Goal: Task Accomplishment & Management: Use online tool/utility

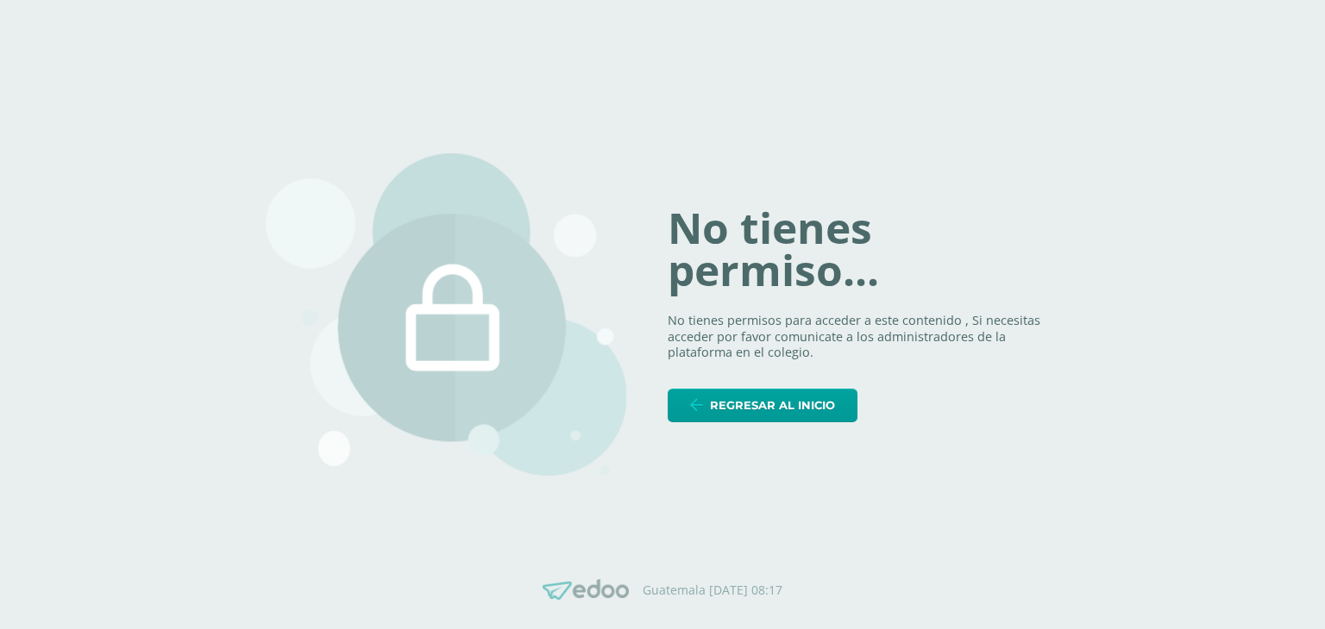
click at [750, 415] on span "Regresar al inicio" at bounding box center [772, 406] width 125 height 32
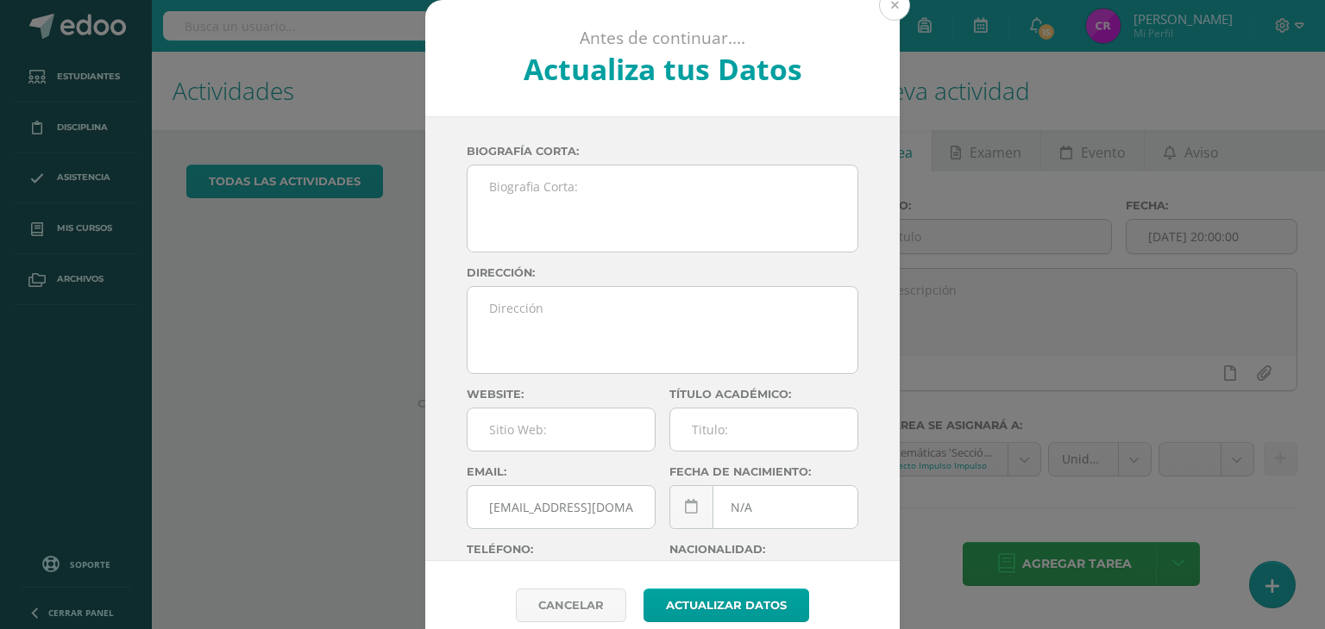
click at [890, 7] on button at bounding box center [894, 5] width 31 height 31
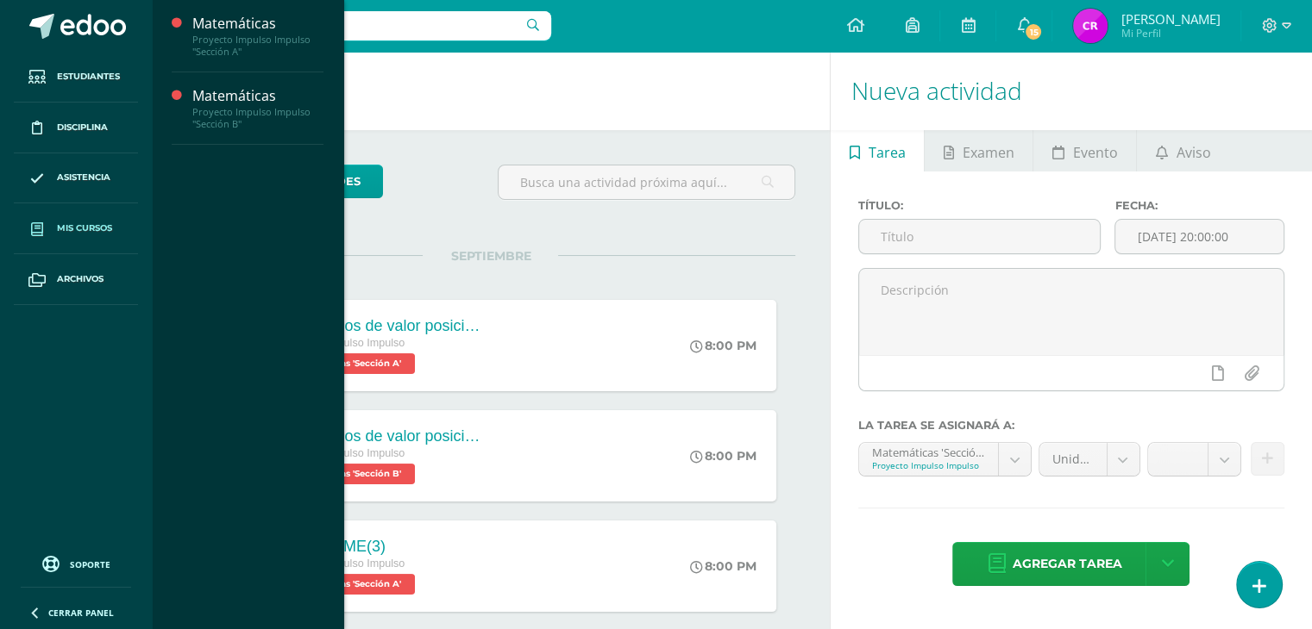
click at [105, 222] on span "Mis cursos" at bounding box center [84, 229] width 55 height 14
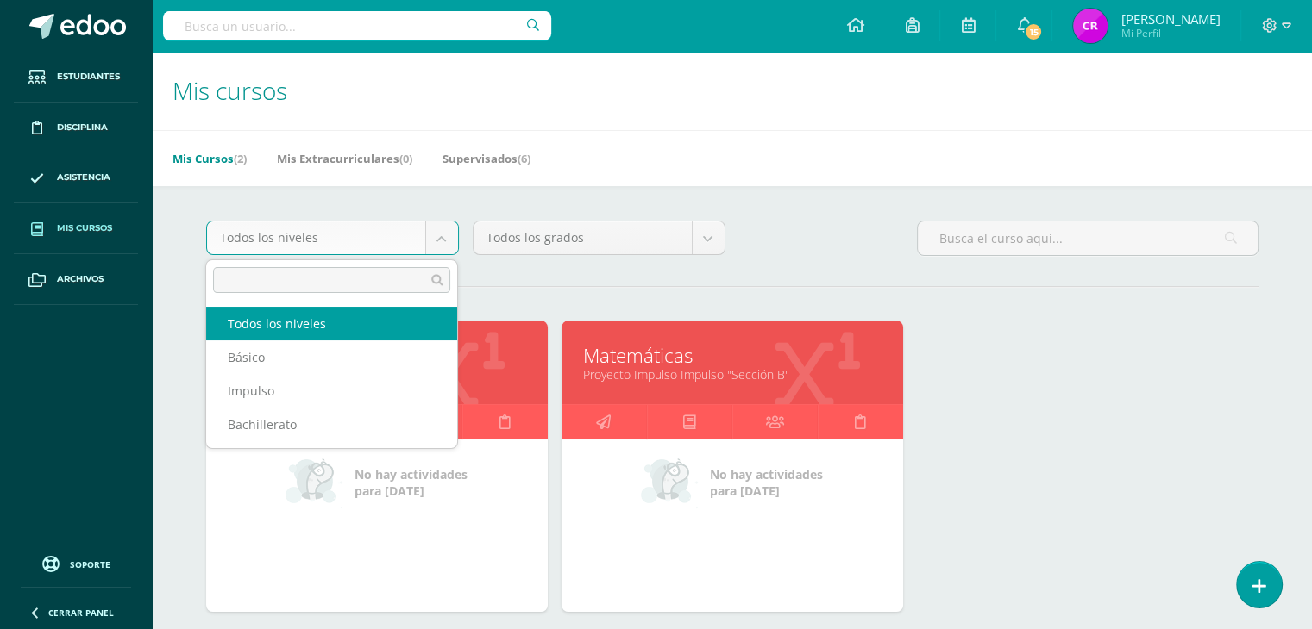
click at [440, 240] on body "Estudiantes Disciplina Asistencia Mis cursos Archivos Soporte Ayuda Reportar un…" at bounding box center [656, 377] width 1312 height 755
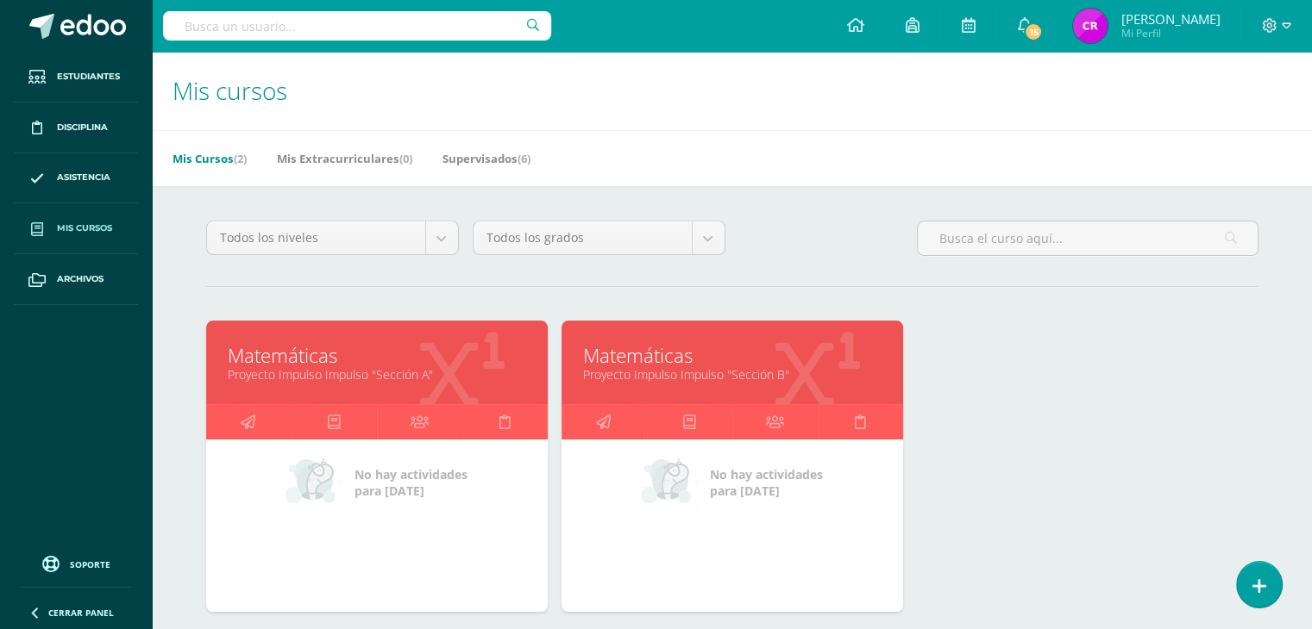
click at [504, 374] on body "Estudiantes Disciplina Asistencia Mis cursos Archivos Soporte Ayuda Reportar un…" at bounding box center [656, 377] width 1312 height 755
click at [326, 349] on link "Matemáticas" at bounding box center [377, 355] width 298 height 27
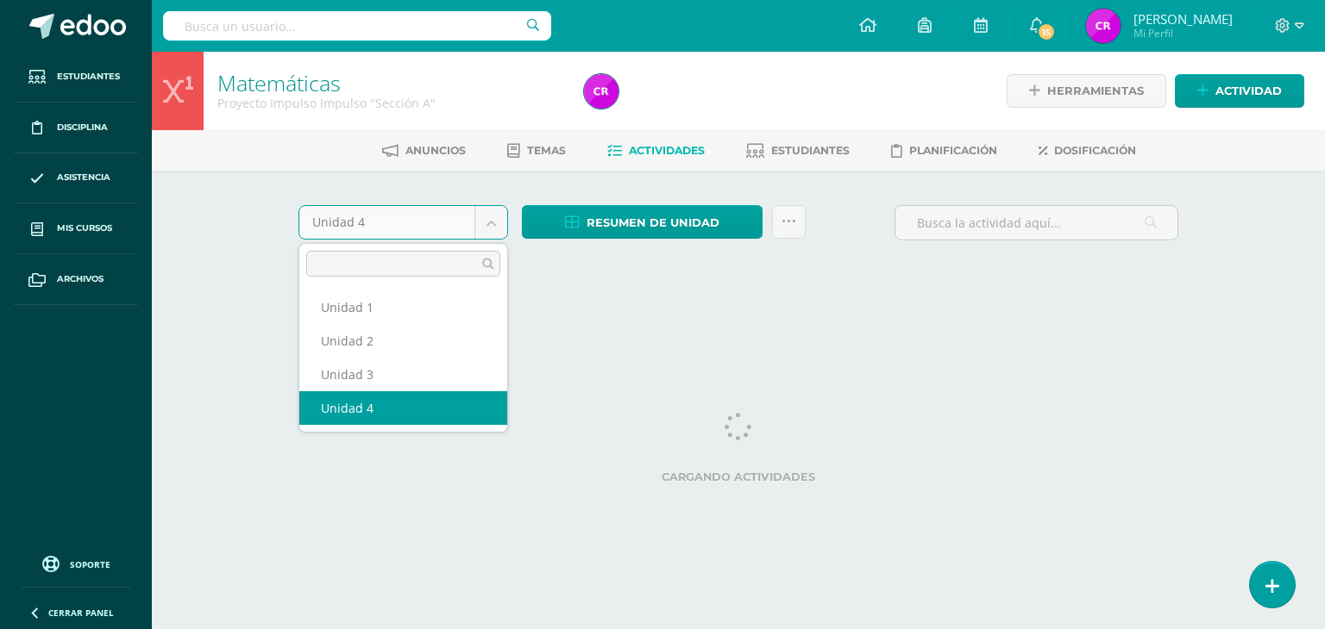
click at [487, 229] on body "Estudiantes Disciplina Asistencia Mis cursos Archivos Soporte Ayuda Reportar un…" at bounding box center [662, 161] width 1325 height 322
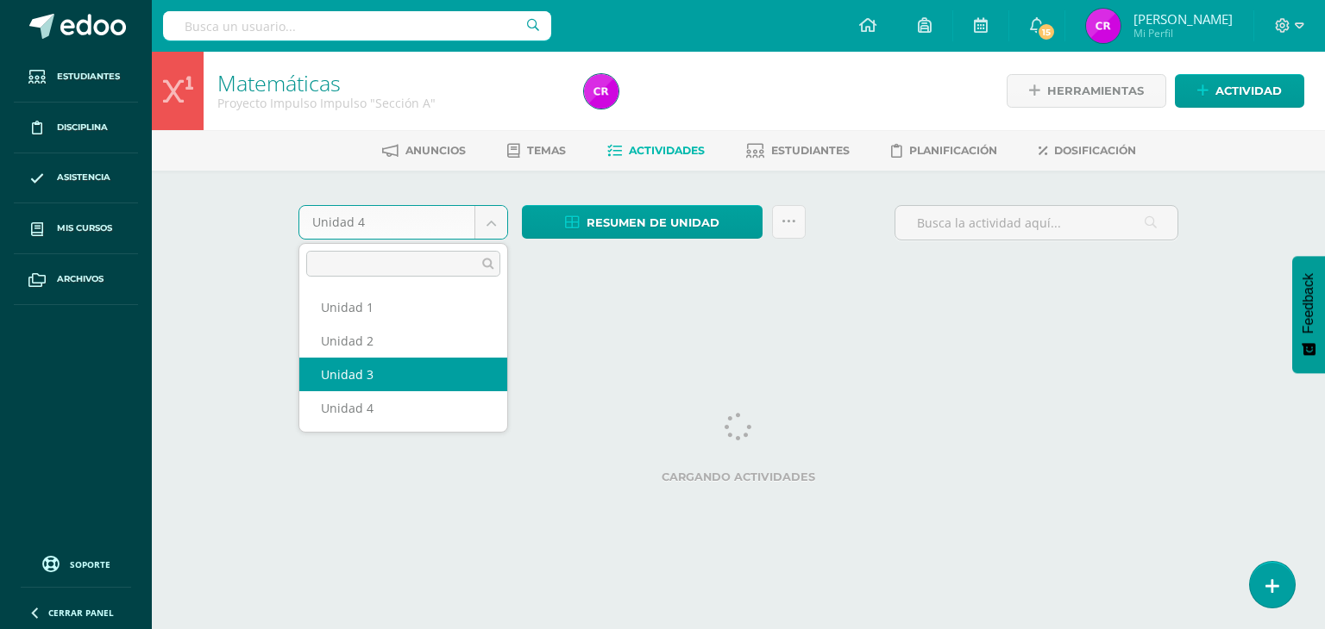
select select "Unidad 3"
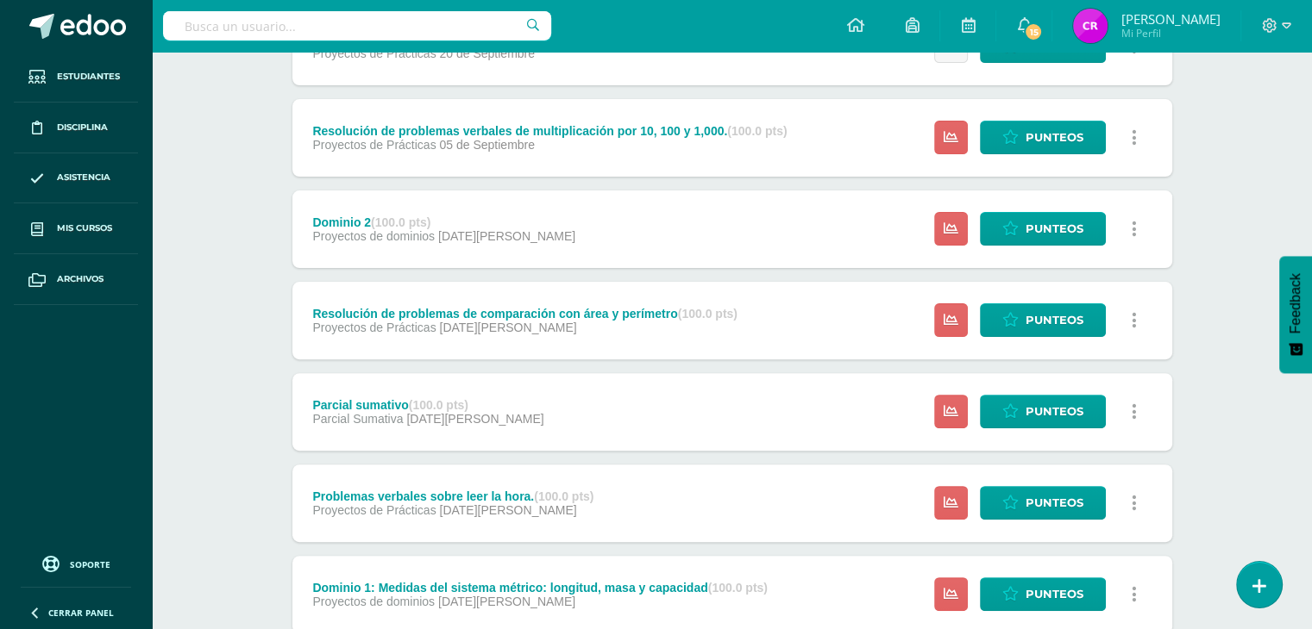
scroll to position [489, 0]
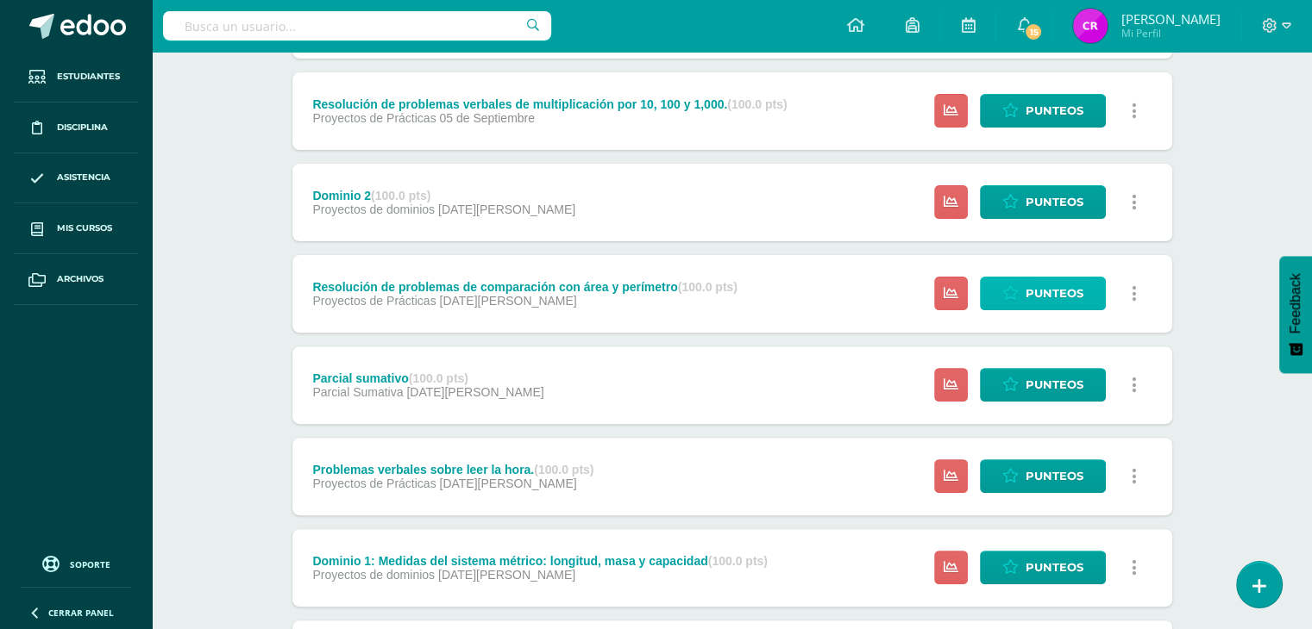
click at [1023, 303] on link "Punteos" at bounding box center [1043, 294] width 126 height 34
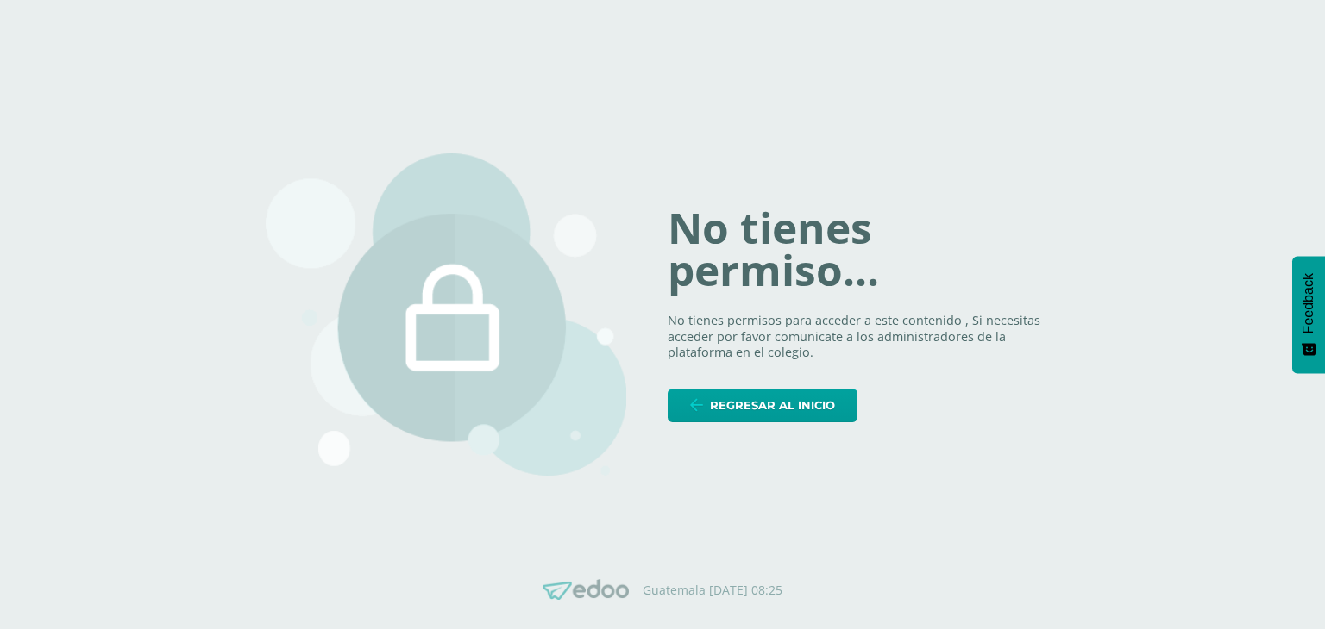
click at [575, 323] on img at bounding box center [446, 314] width 360 height 323
click at [736, 412] on span "Regresar al inicio" at bounding box center [772, 406] width 125 height 32
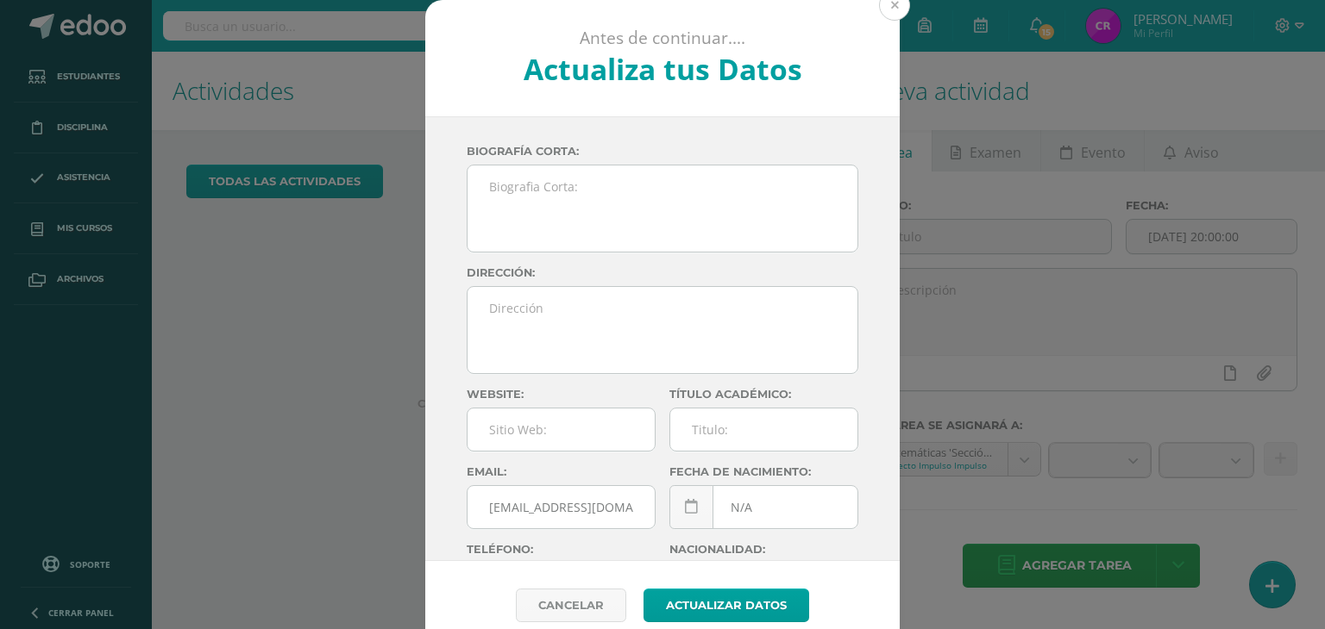
click at [883, 10] on button at bounding box center [894, 5] width 31 height 31
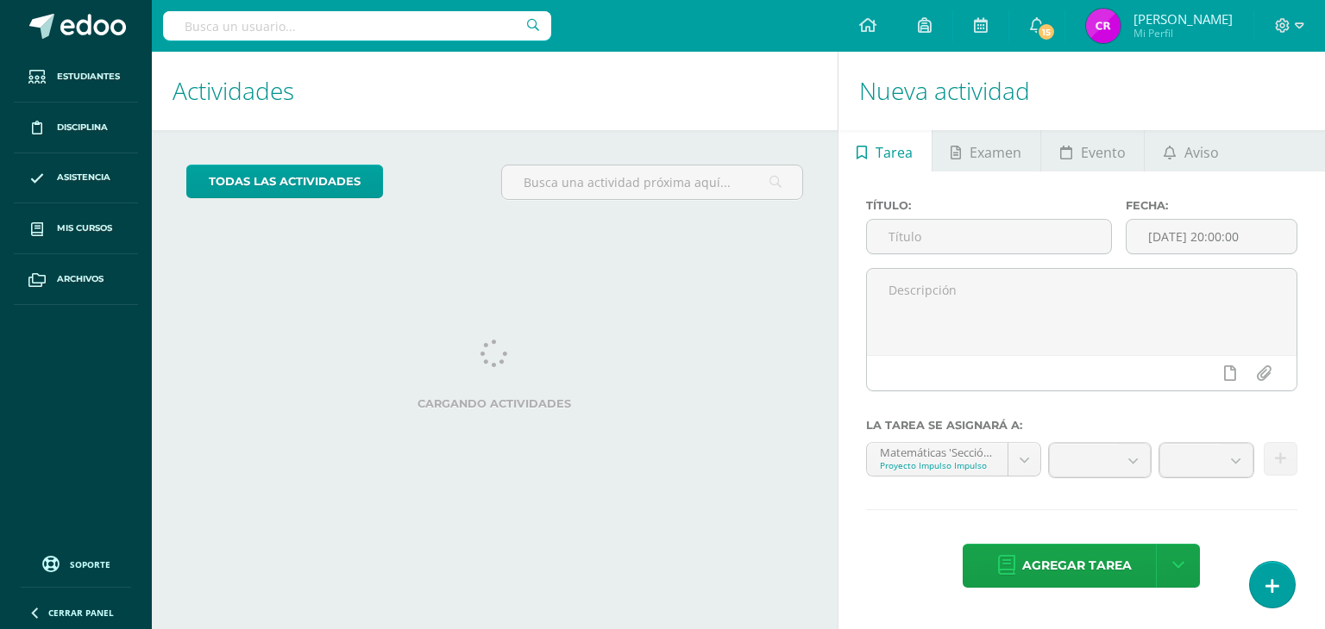
click at [356, 152] on div "todas las Actividades No tienes actividades Échale un vistazo a los demás perío…" at bounding box center [495, 189] width 686 height 118
click at [97, 178] on span "Asistencia" at bounding box center [83, 178] width 53 height 14
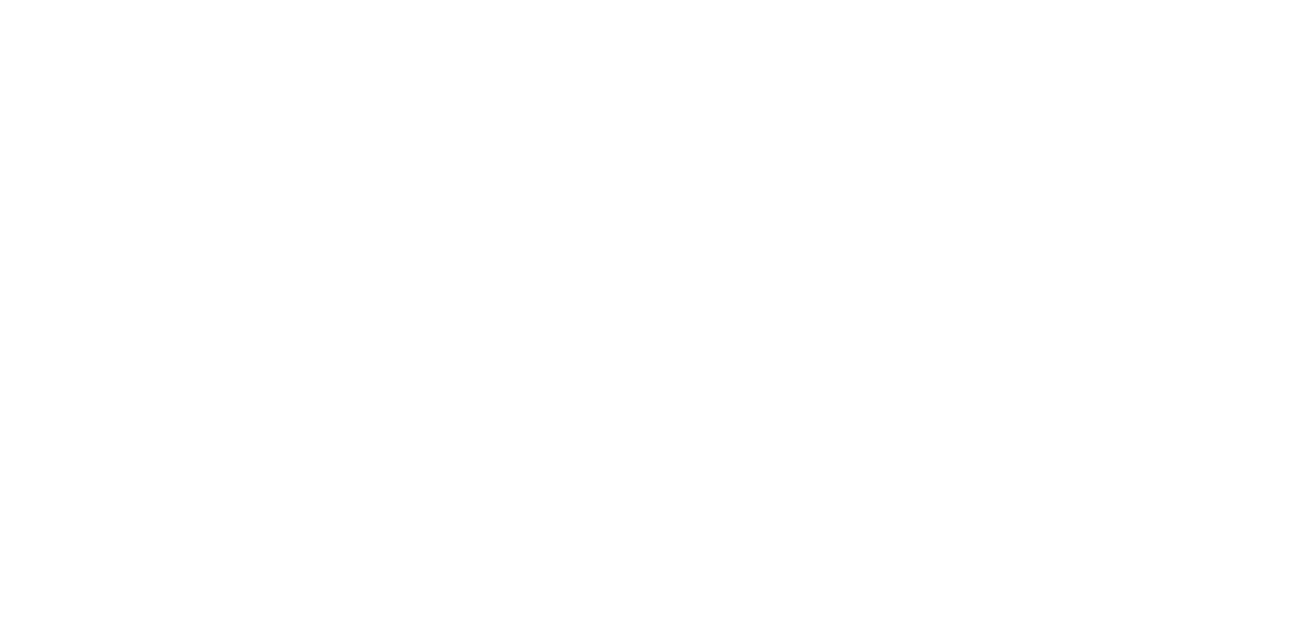
click at [225, 0] on html at bounding box center [656, 0] width 1312 height 0
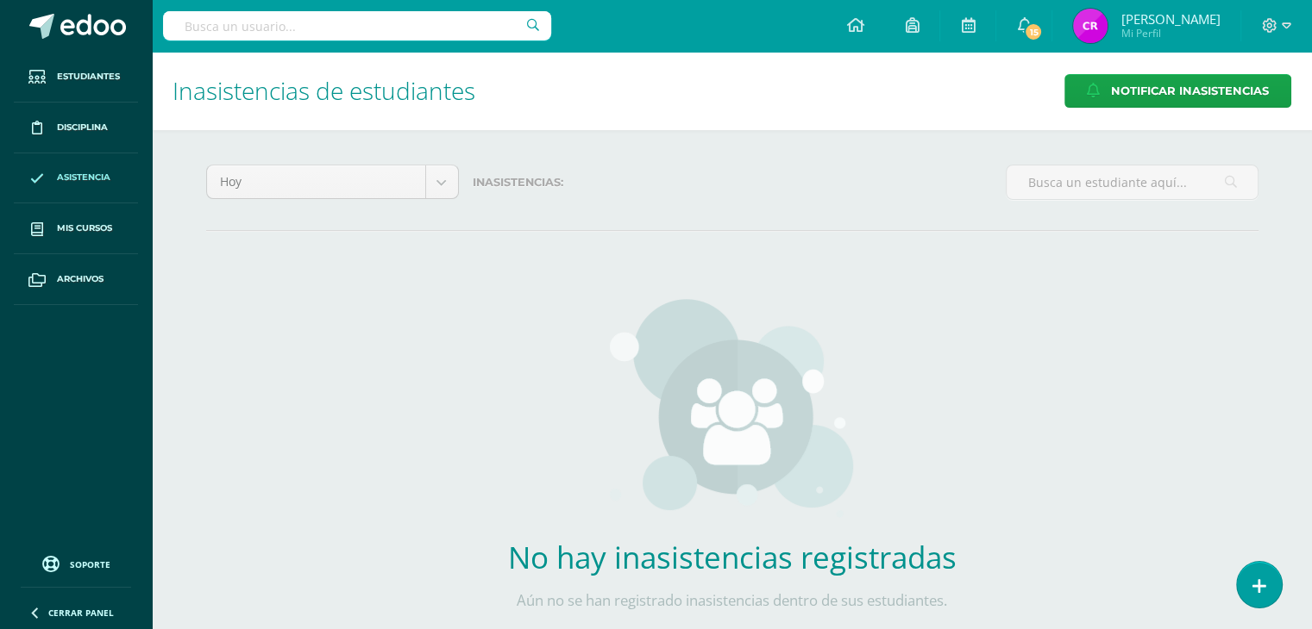
click at [371, 78] on span "Inasistencias de estudiantes" at bounding box center [323, 90] width 303 height 33
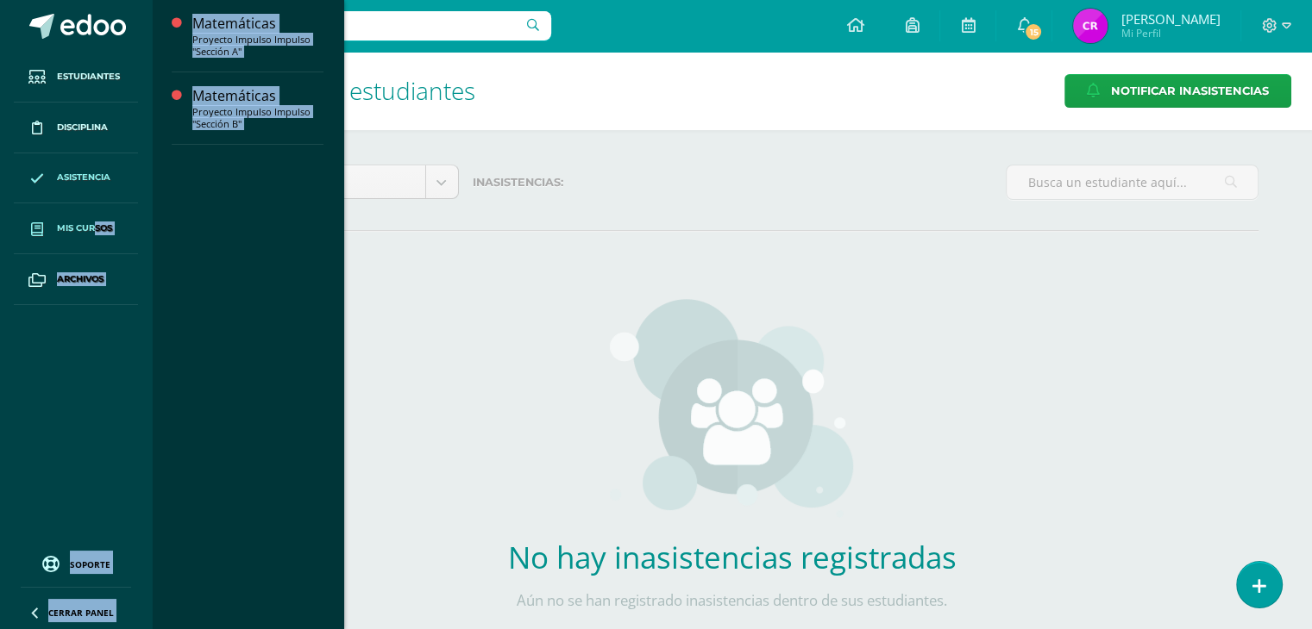
drag, startPoint x: 241, startPoint y: 101, endPoint x: 92, endPoint y: 233, distance: 199.2
click at [92, 233] on body "Estudiantes Disciplina Asistencia Mis cursos Archivos Soporte Ayuda Reportar un…" at bounding box center [656, 350] width 1312 height 700
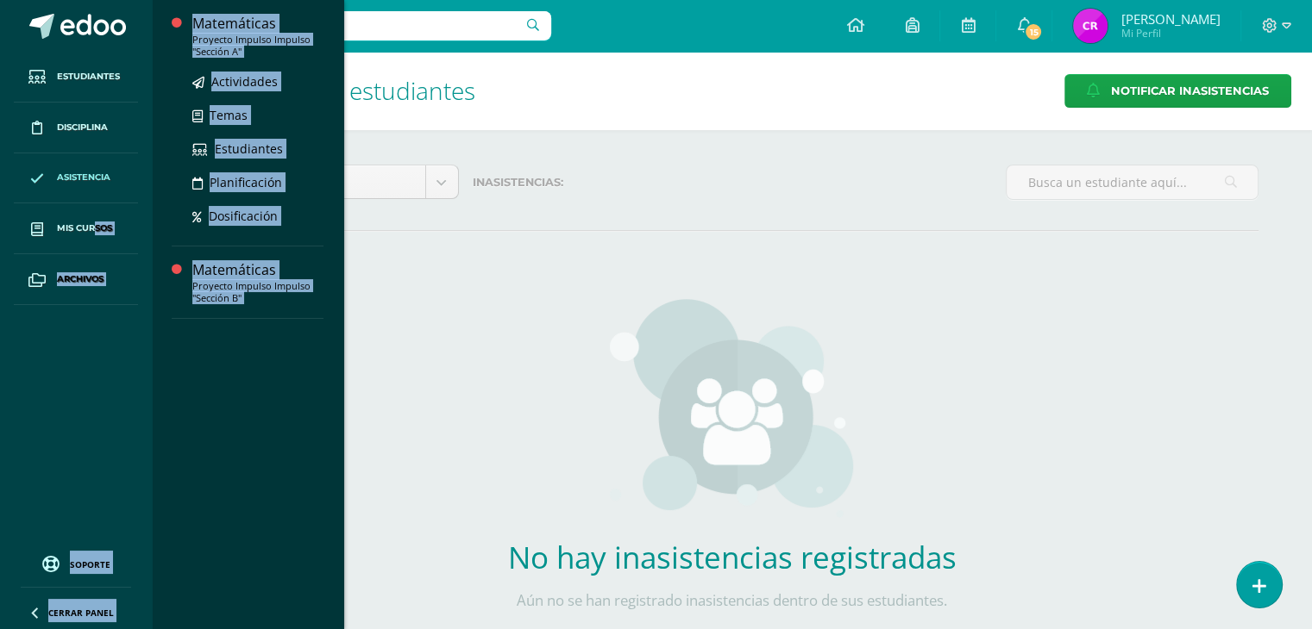
click at [241, 18] on div "Matemáticas" at bounding box center [257, 24] width 131 height 20
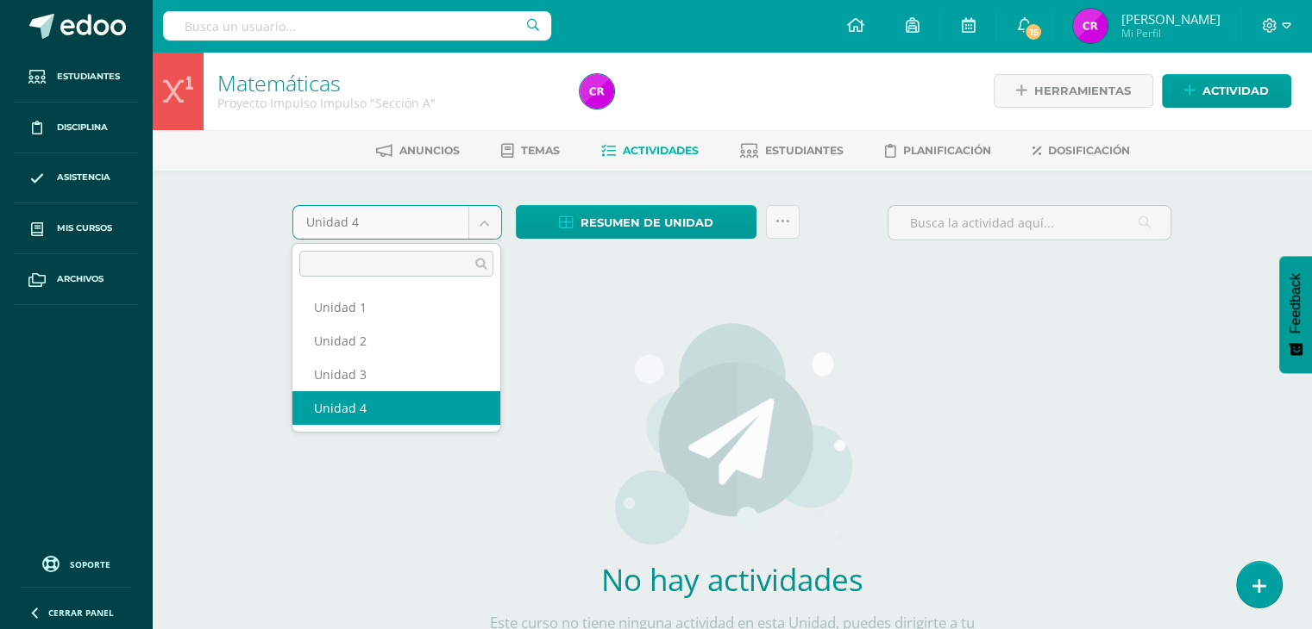
click at [483, 218] on body "Estudiantes Disciplina Asistencia Mis cursos Archivos Soporte Ayuda Reportar un…" at bounding box center [656, 370] width 1312 height 741
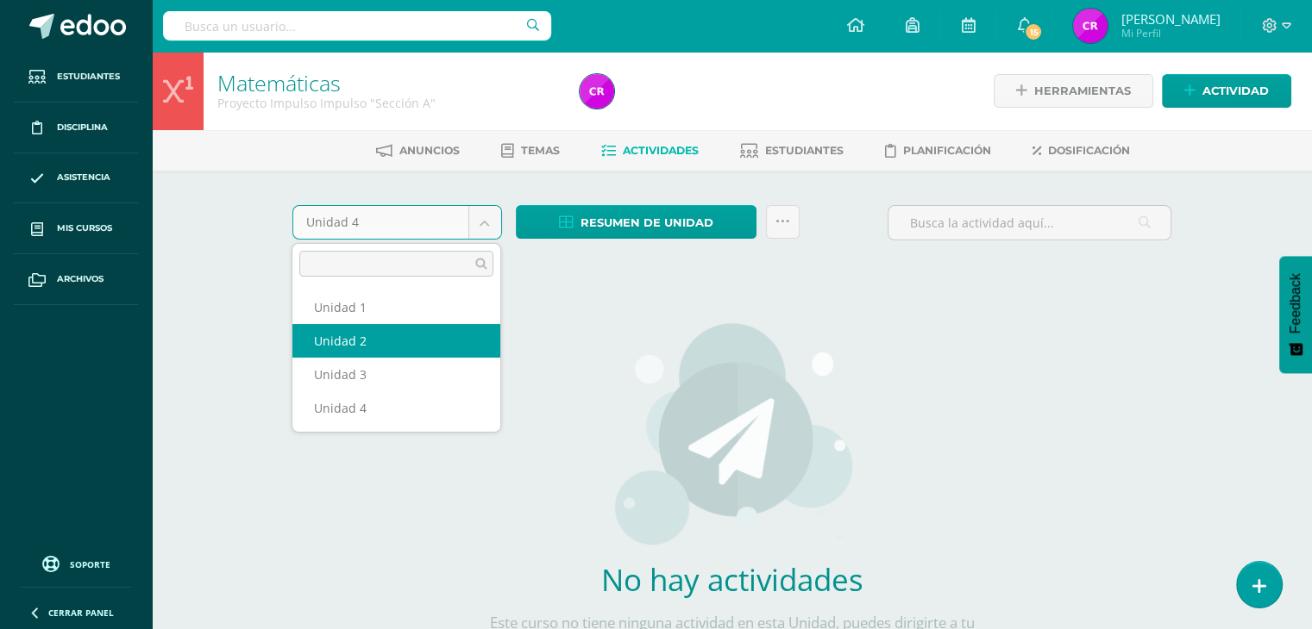
select select "Unidad 2"
click at [479, 213] on body "Estudiantes Disciplina Asistencia Mis cursos Archivos Soporte Ayuda Reportar un…" at bounding box center [656, 370] width 1312 height 741
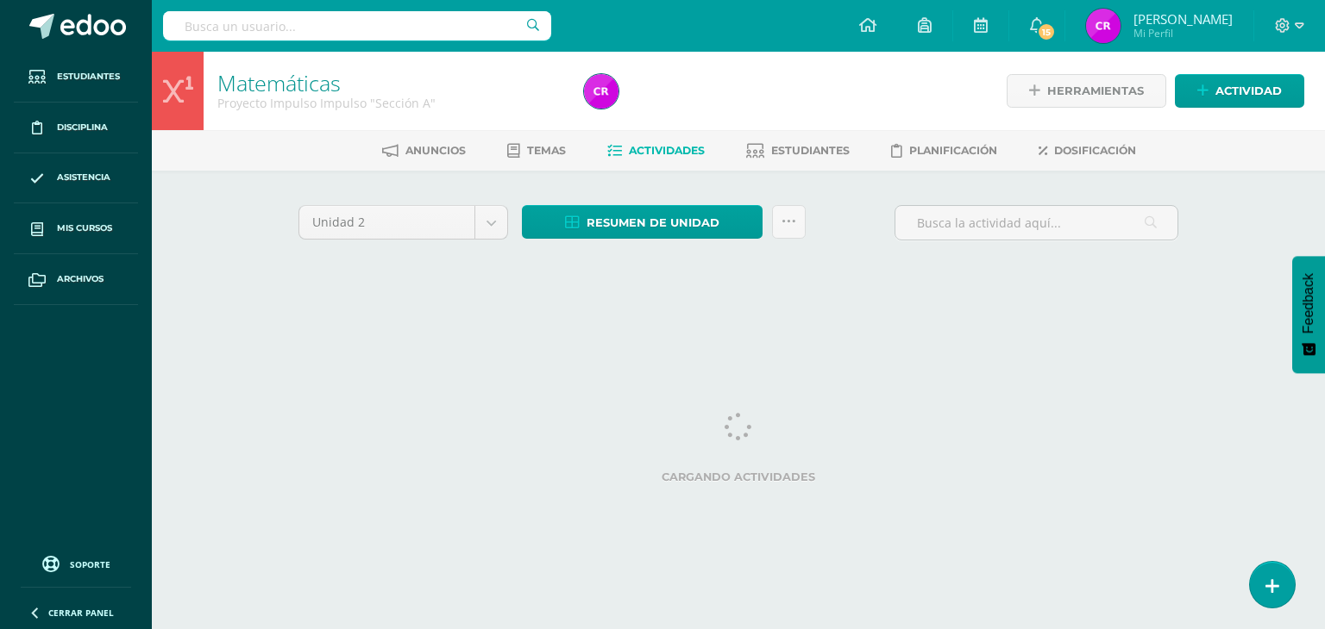
click at [361, 322] on html "Estudiantes Disciplina Asistencia Mis cursos Archivos Soporte Ayuda Reportar un…" at bounding box center [662, 161] width 1325 height 322
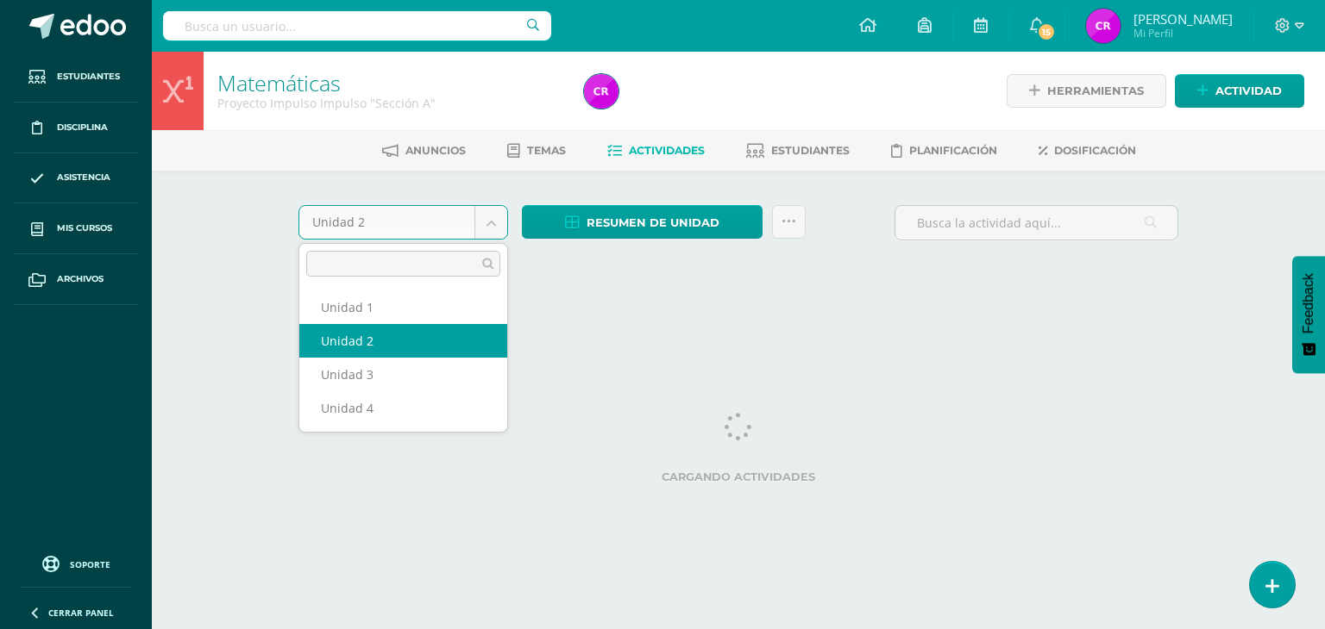
click at [497, 234] on body "Estudiantes Disciplina Asistencia Mis cursos Archivos Soporte Ayuda Reportar un…" at bounding box center [662, 161] width 1325 height 322
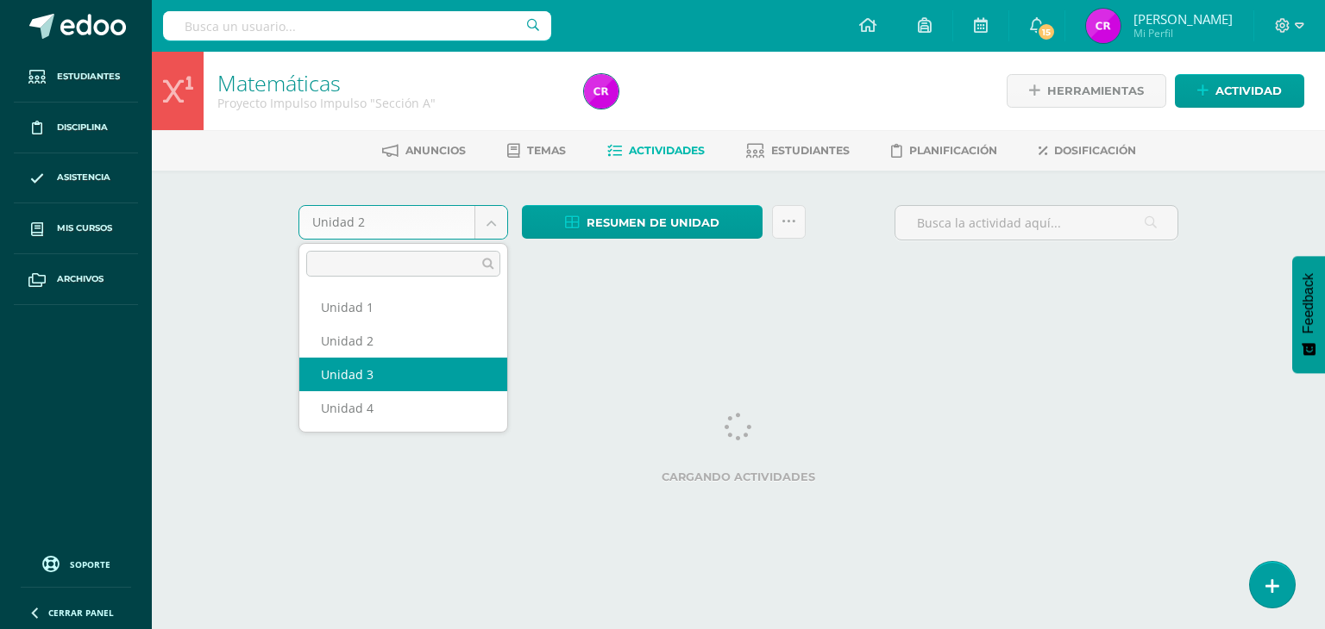
select select "Unidad 3"
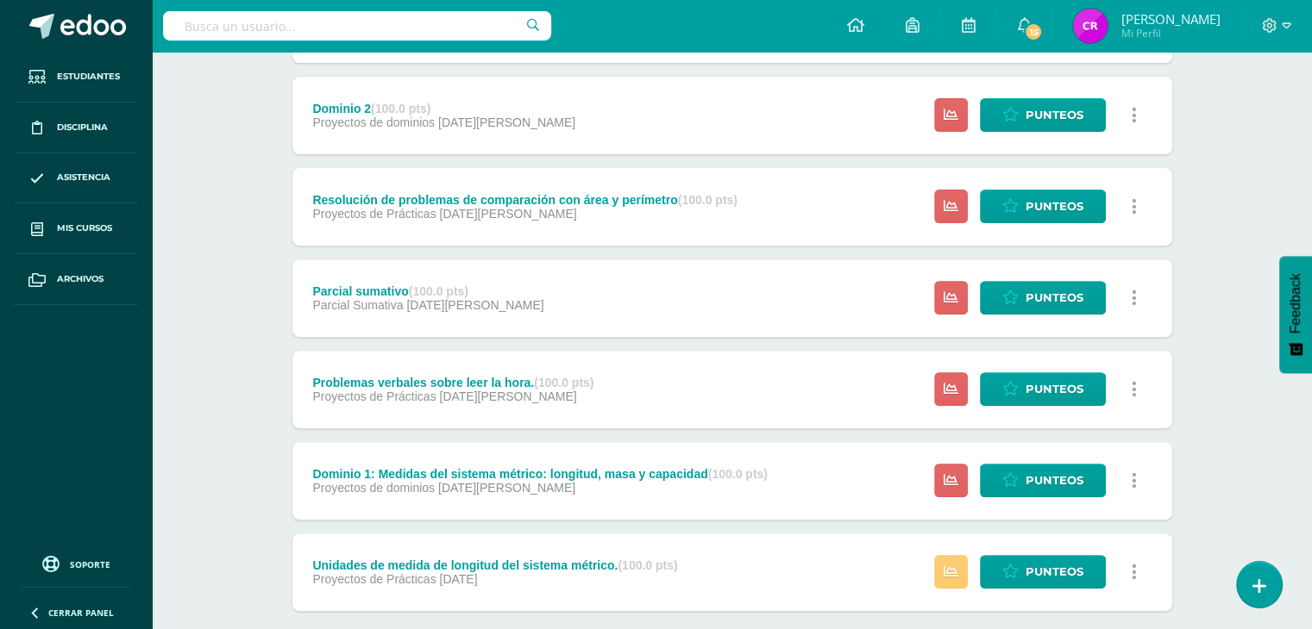
scroll to position [578, 0]
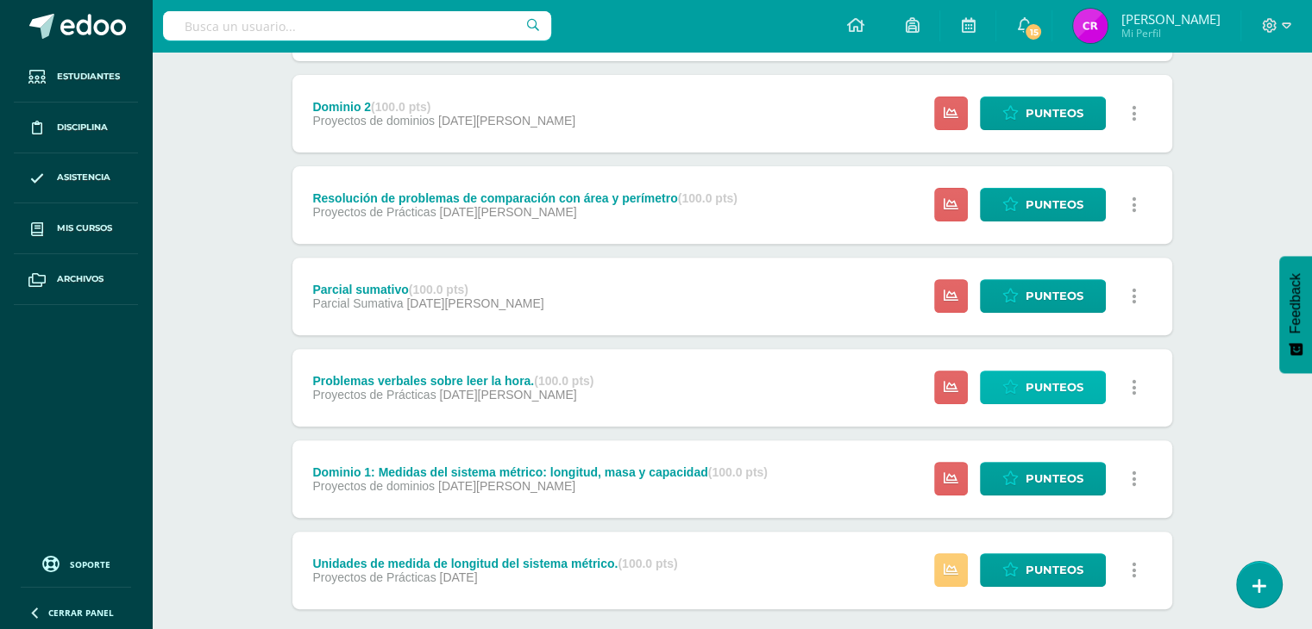
click at [993, 388] on link "Punteos" at bounding box center [1043, 388] width 126 height 34
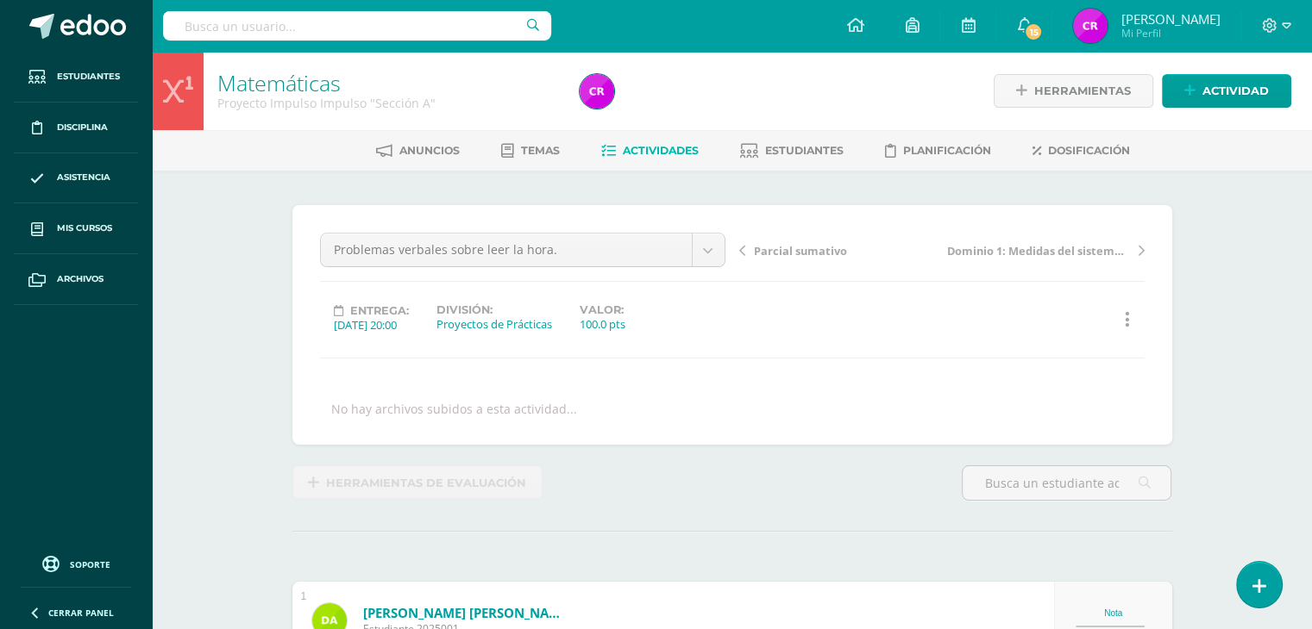
click at [604, 229] on div "Problemas verbales sobre leer la hora. Evaluación sumativa AT MY TIME(3) Usar d…" at bounding box center [732, 325] width 880 height 240
click at [72, 200] on link "Asistencia" at bounding box center [76, 178] width 124 height 51
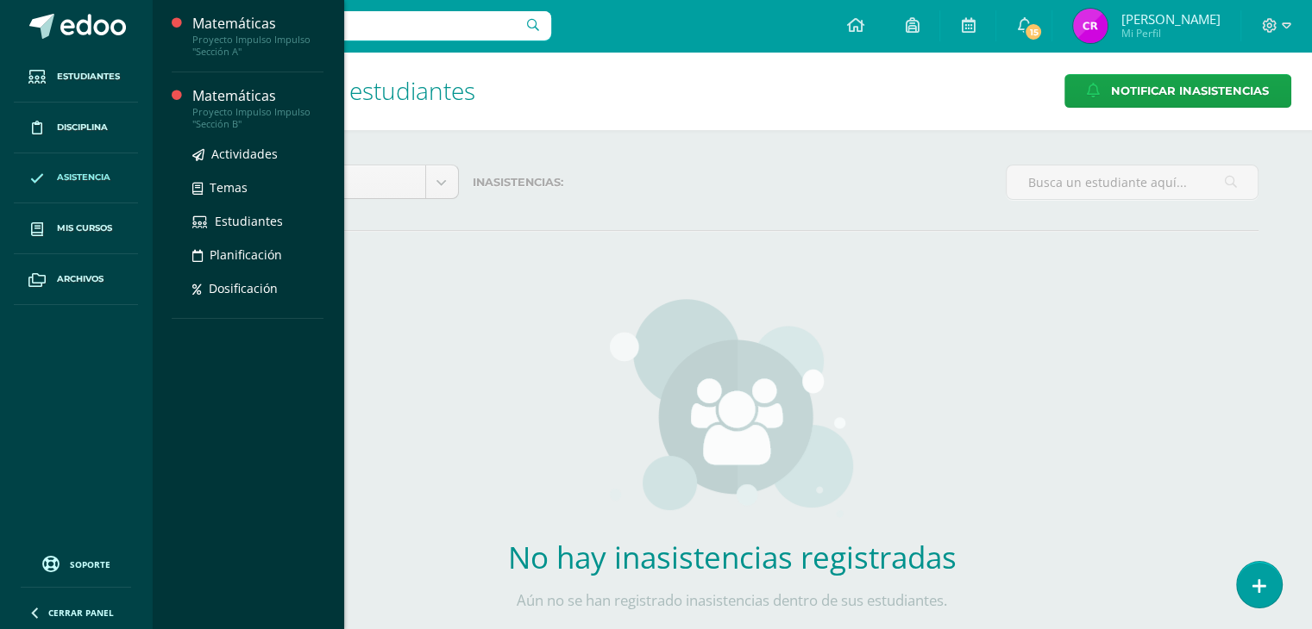
click at [230, 96] on div "Matemáticas" at bounding box center [257, 96] width 131 height 20
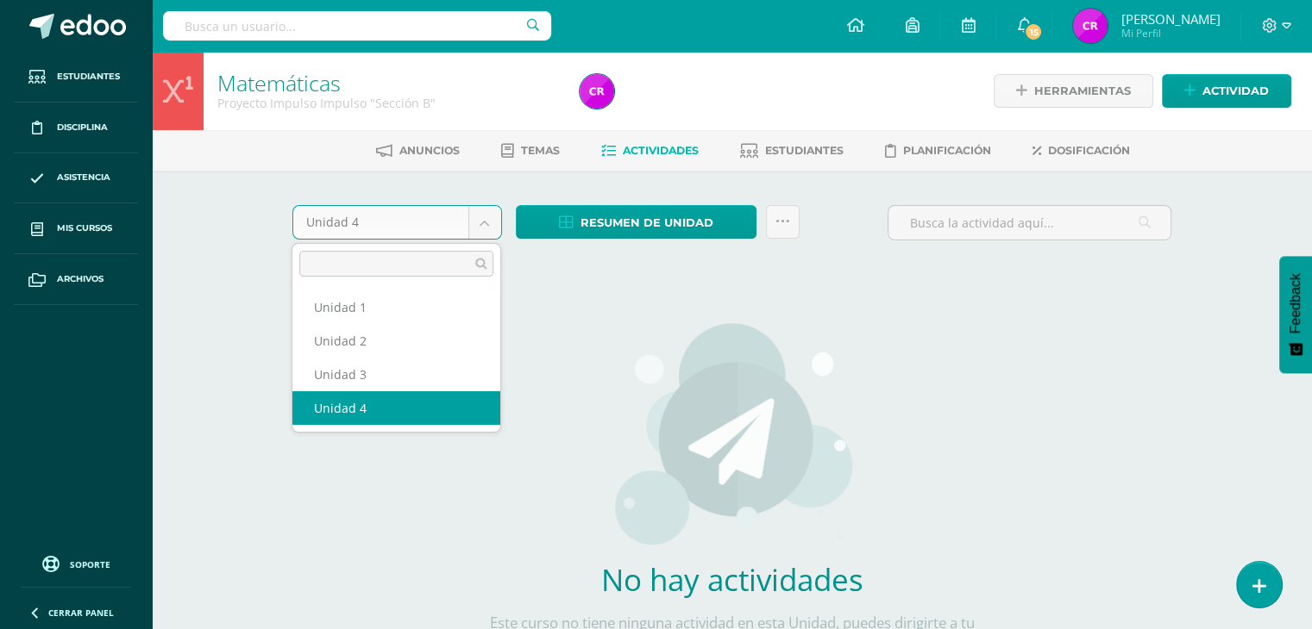
click at [490, 223] on body "Estudiantes Disciplina Asistencia Mis cursos Archivos Soporte Ayuda Reportar un…" at bounding box center [656, 370] width 1312 height 741
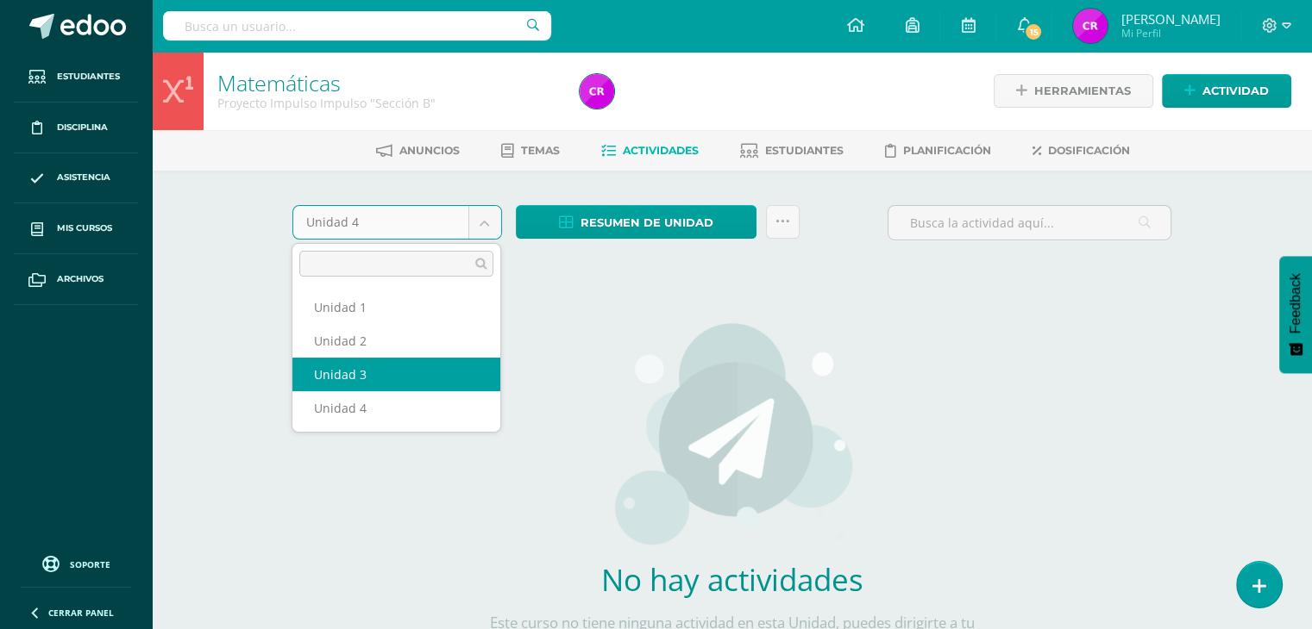
select select "Unidad 3"
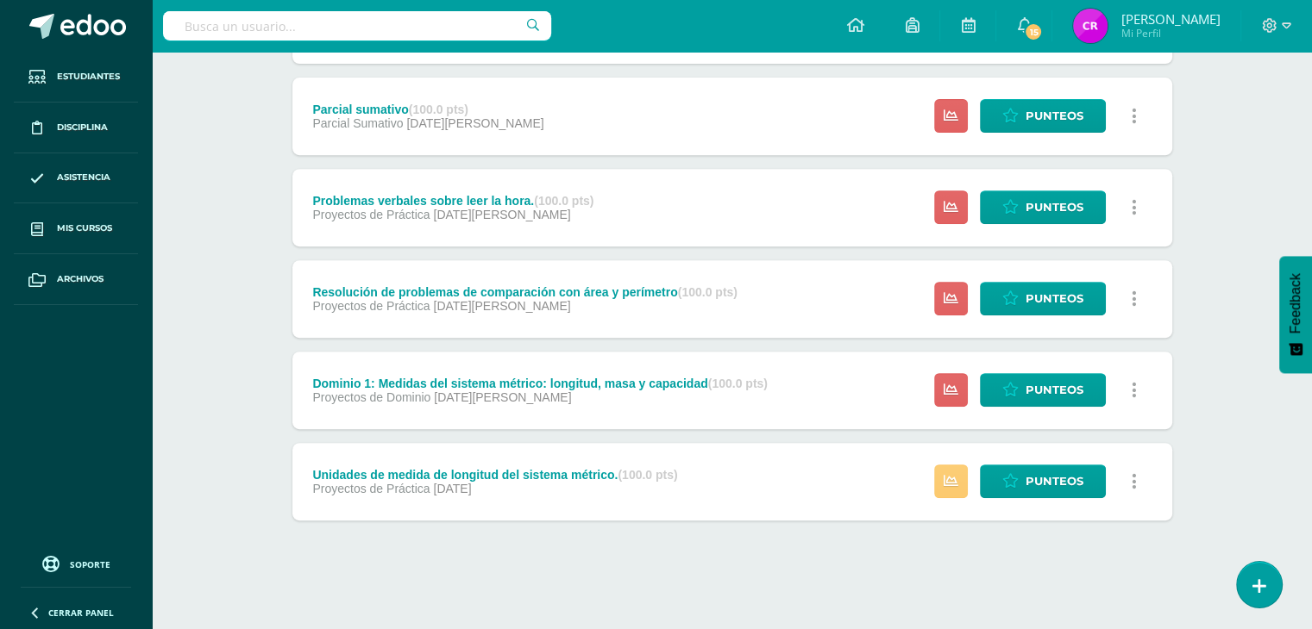
scroll to position [615, 0]
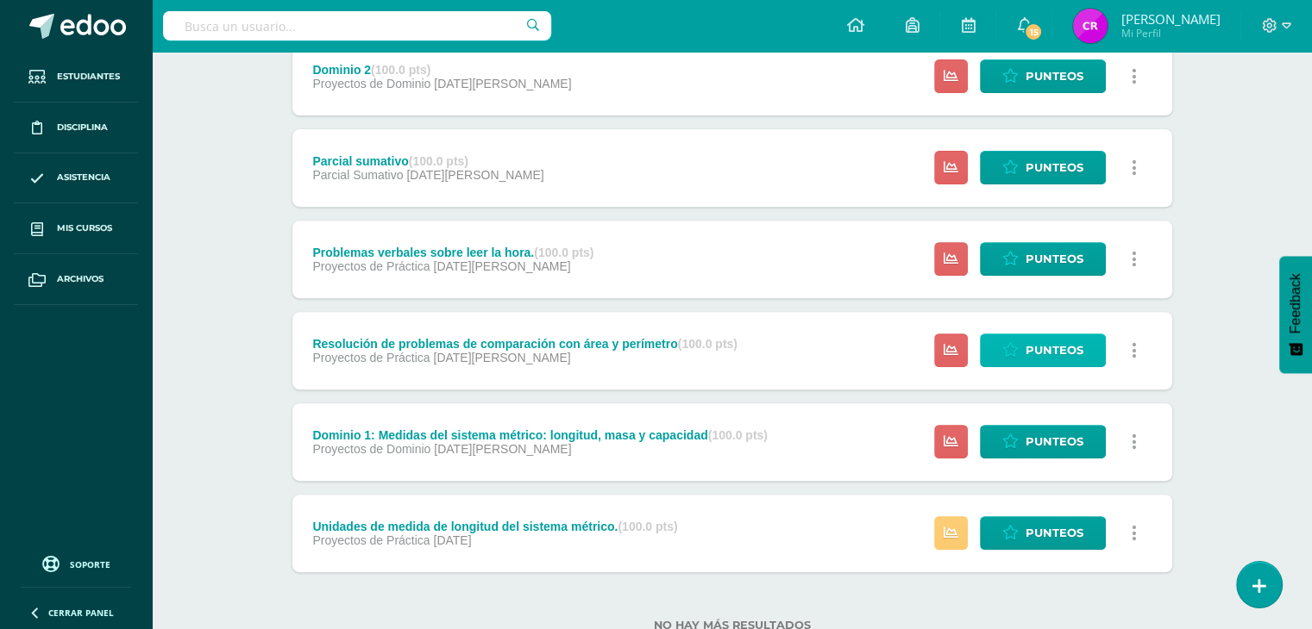
click at [1011, 359] on link "Punteos" at bounding box center [1043, 351] width 126 height 34
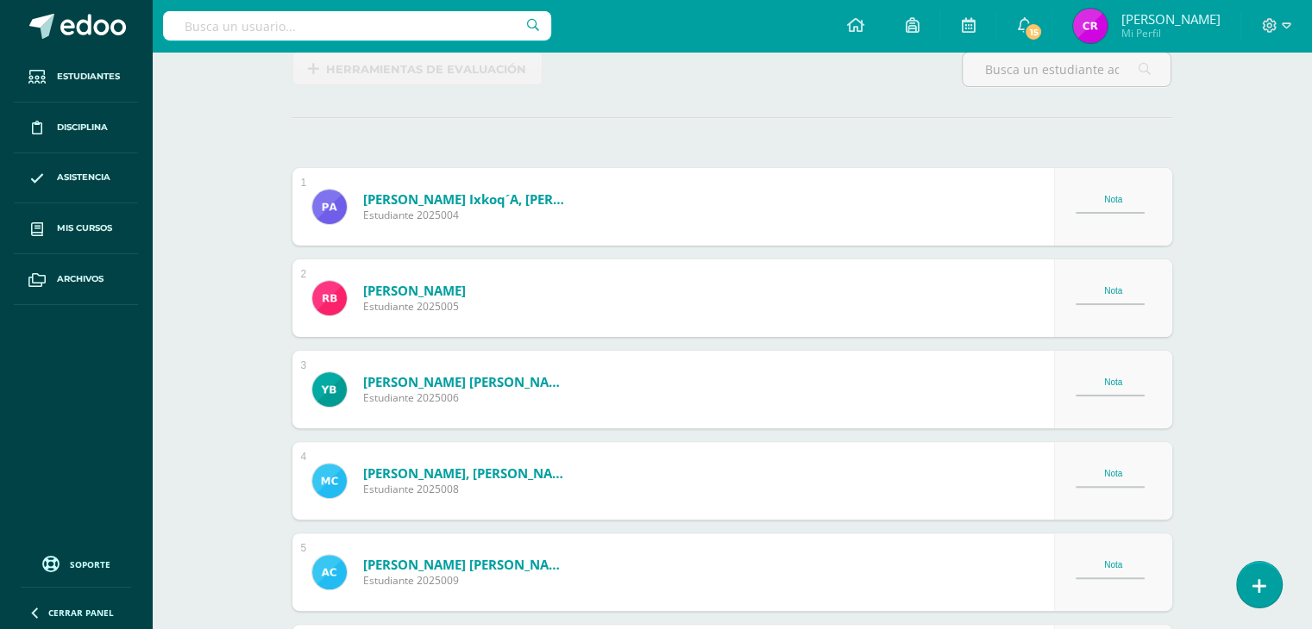
scroll to position [407, 0]
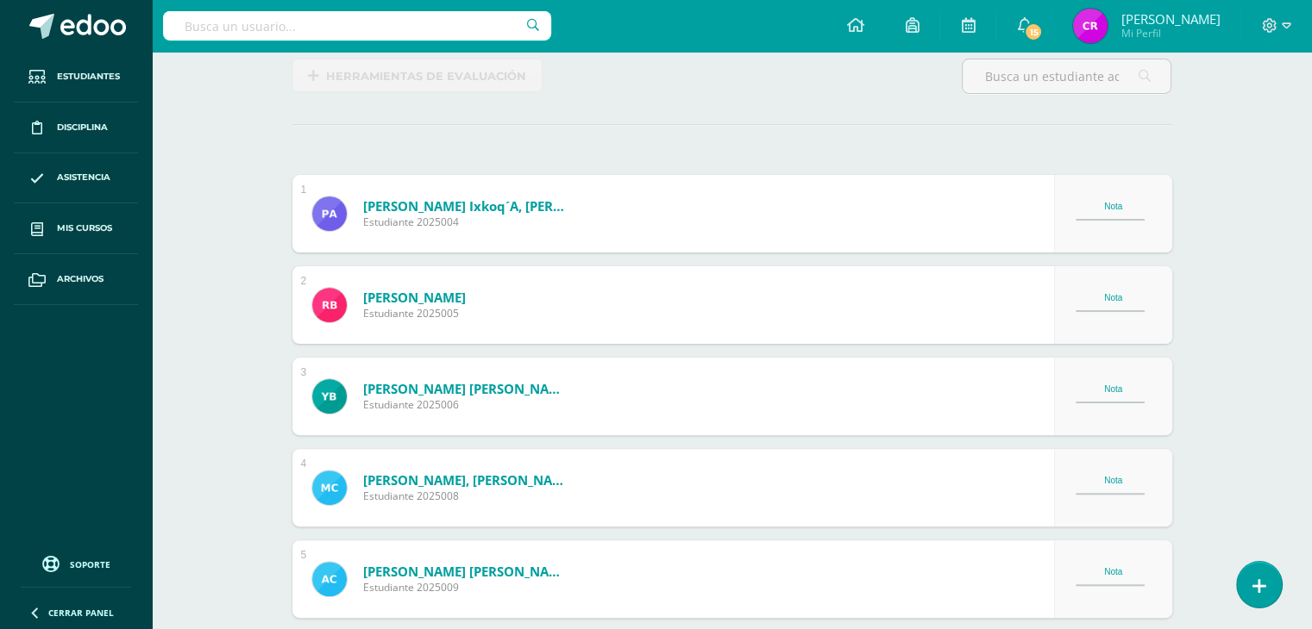
click at [490, 79] on span "Herramientas de evaluación" at bounding box center [426, 76] width 200 height 32
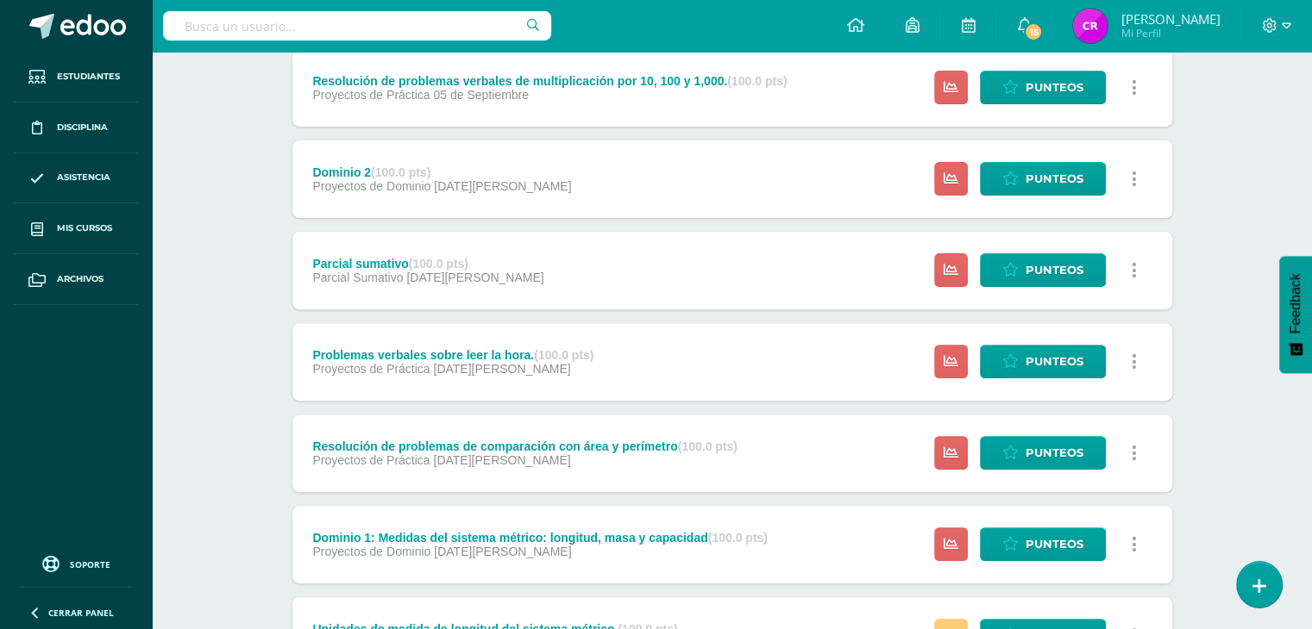
scroll to position [667, 0]
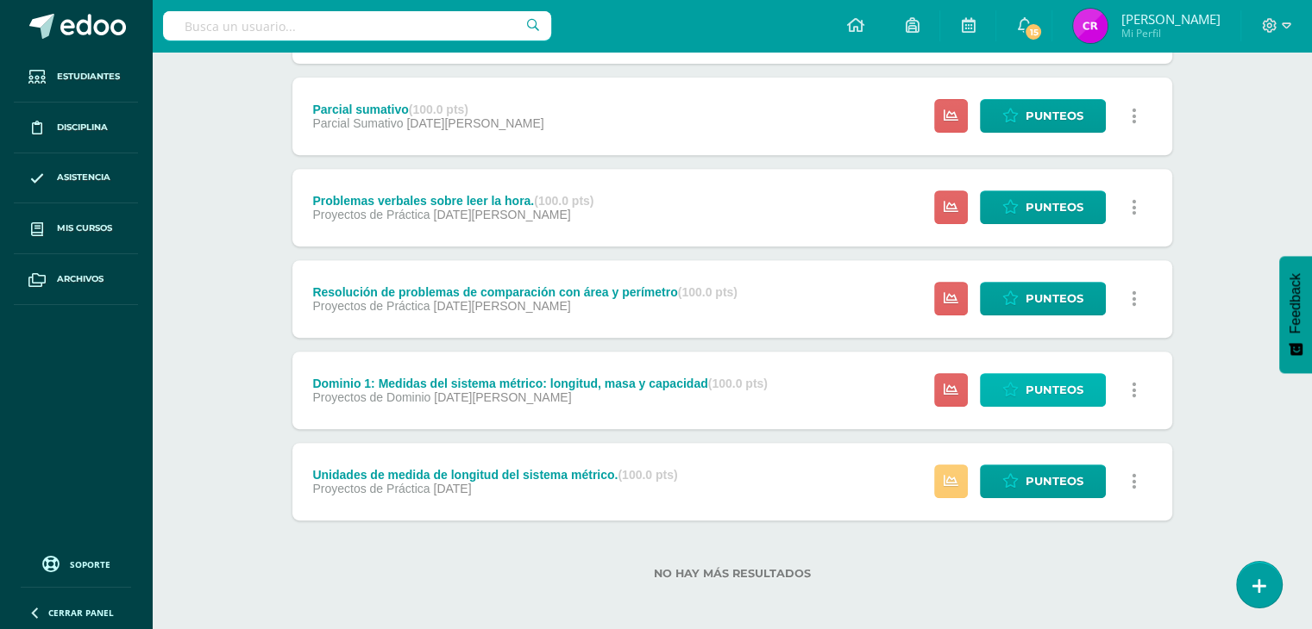
click at [1017, 377] on link "Punteos" at bounding box center [1043, 390] width 126 height 34
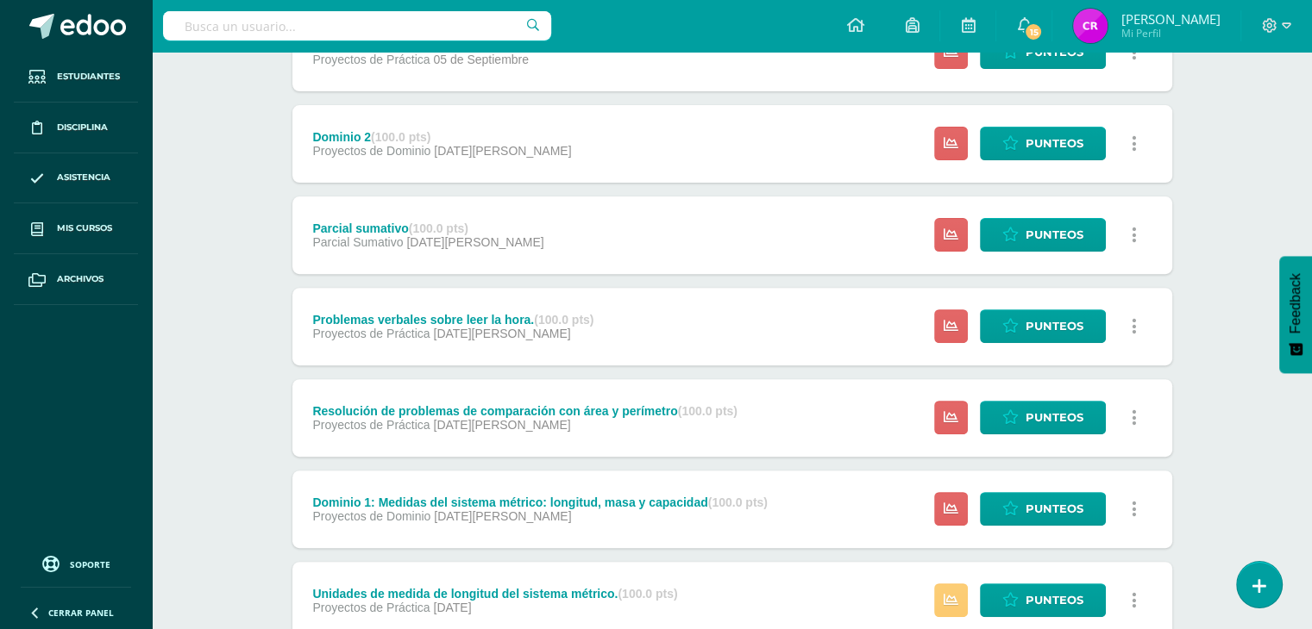
scroll to position [667, 0]
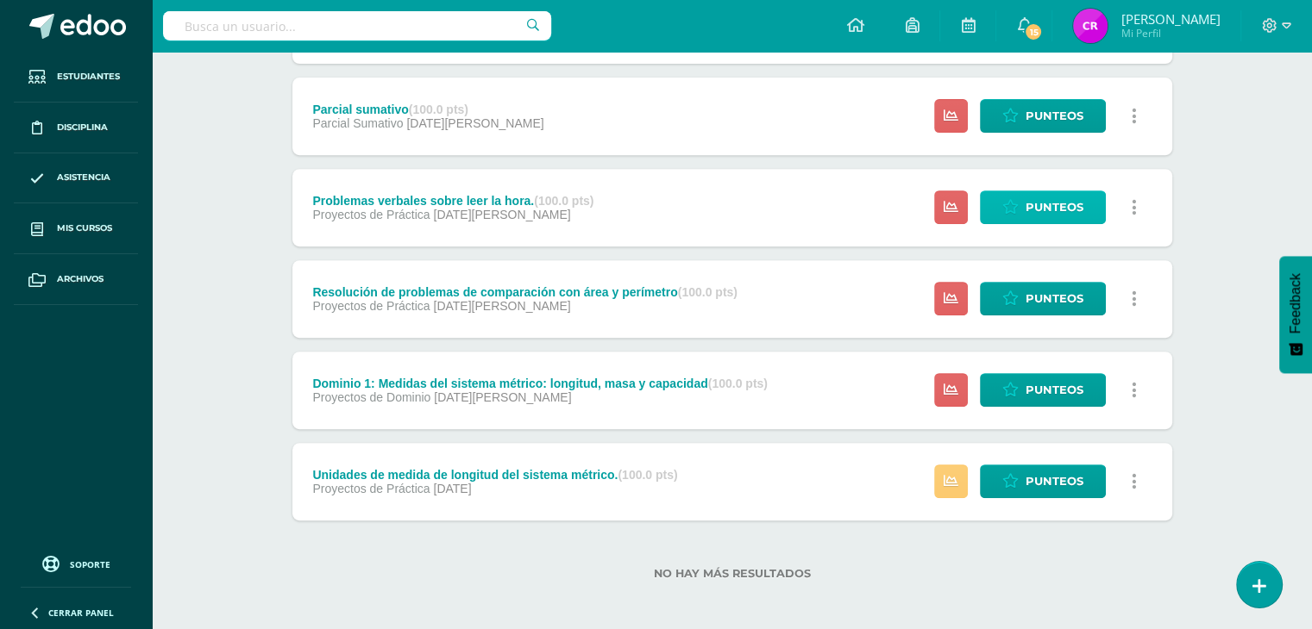
click at [1017, 200] on icon at bounding box center [1010, 207] width 16 height 15
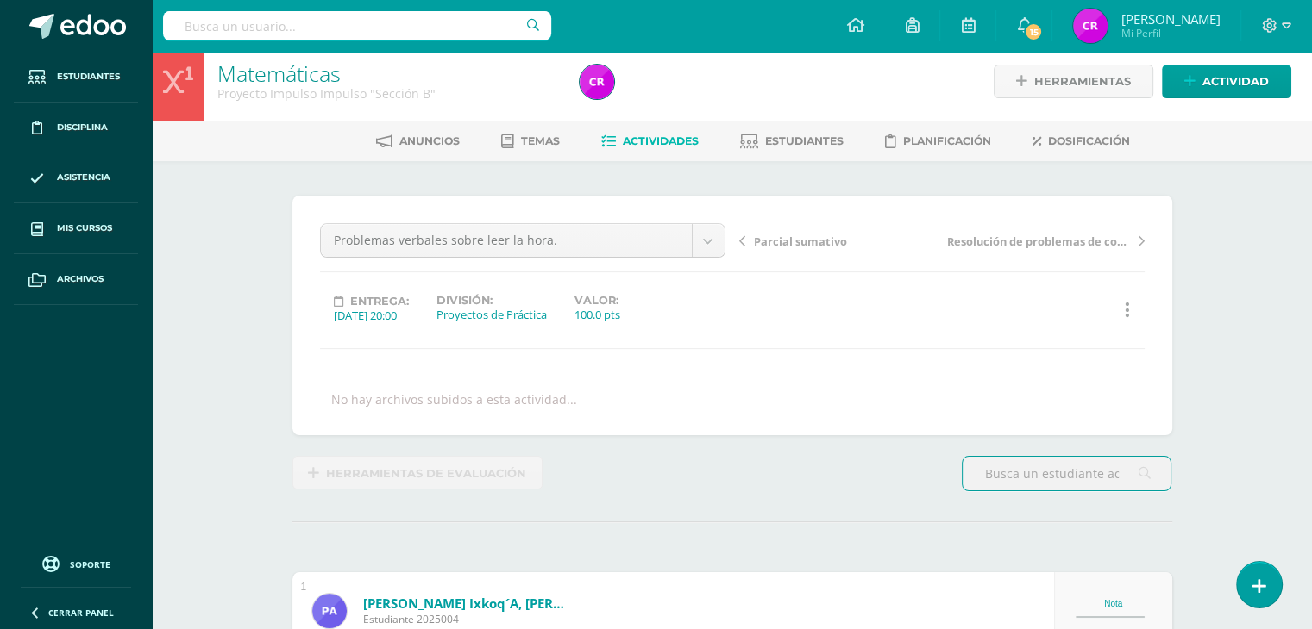
scroll to position [9, 0]
